Goal: Find contact information: Find contact information

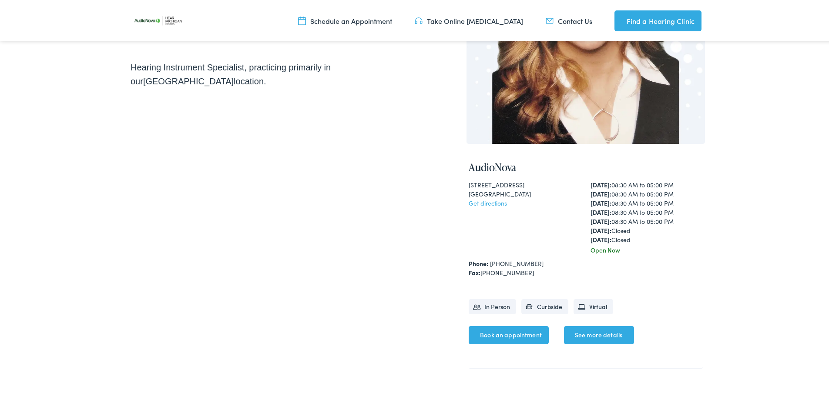
scroll to position [146, 0]
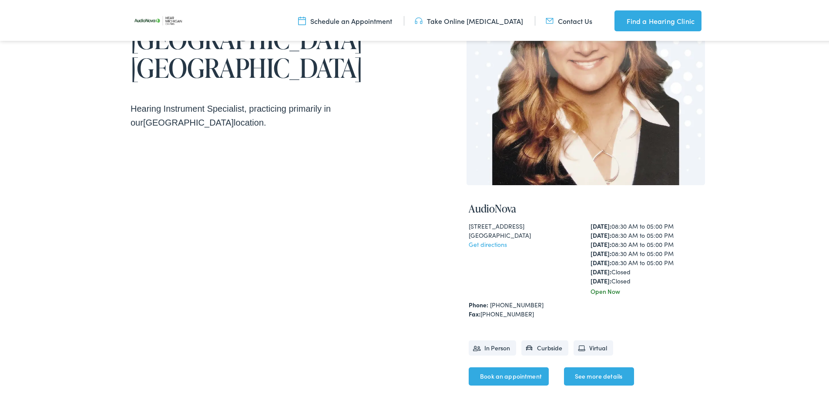
drag, startPoint x: 472, startPoint y: 225, endPoint x: 529, endPoint y: 234, distance: 57.7
click at [529, 234] on div "[STREET_ADDRESS] Get directions" at bounding box center [524, 257] width 112 height 74
copy div "[STREET_ADDRESS]"
drag, startPoint x: 528, startPoint y: 302, endPoint x: 487, endPoint y: 300, distance: 40.9
click at [487, 300] on div "Phone: [PHONE_NUMBER]" at bounding box center [585, 303] width 234 height 9
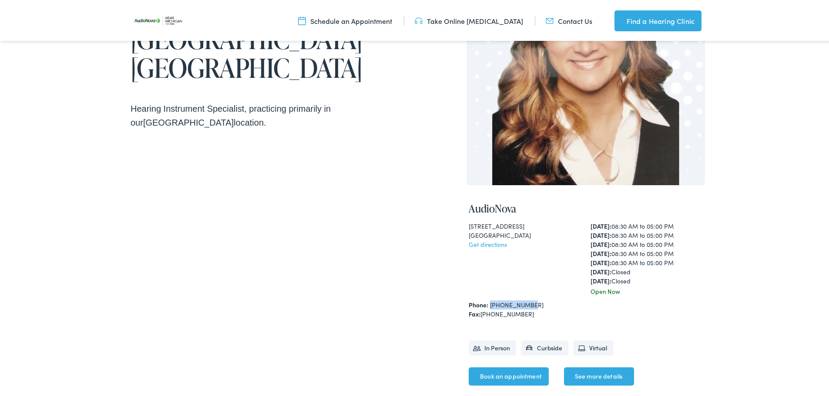
copy link "[PHONE_NUMBER]"
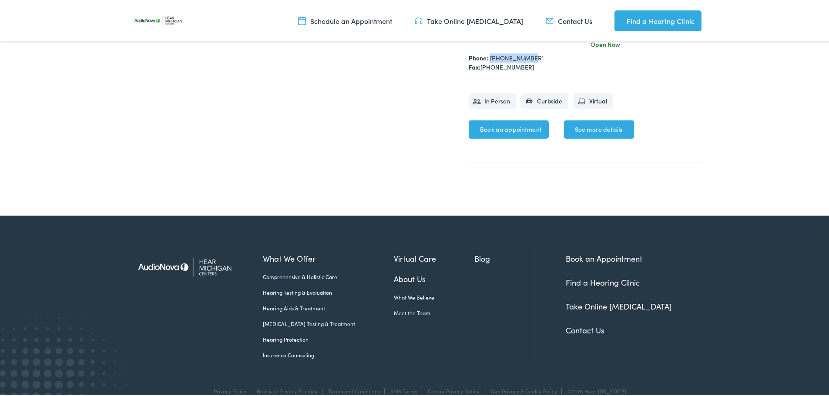
scroll to position [407, 0]
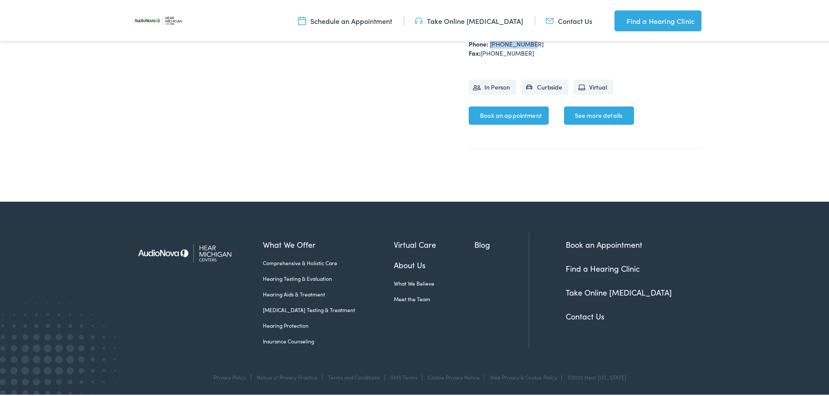
click at [282, 337] on link "Insurance Counseling" at bounding box center [328, 340] width 131 height 8
